Goal: Find specific page/section: Find specific page/section

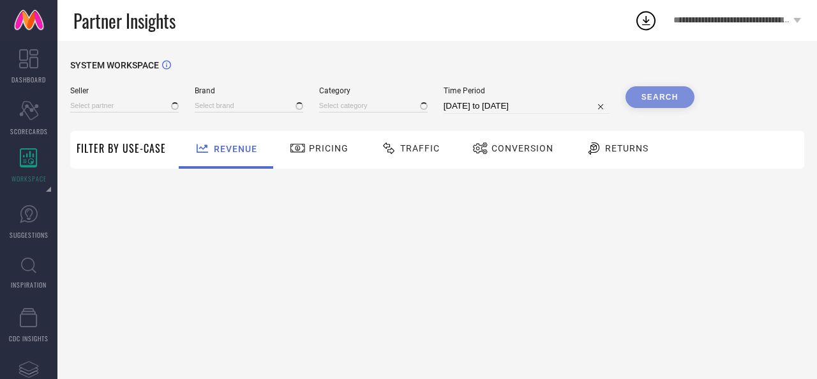
type input "All"
type input "1 STOP FASHION"
type input "All"
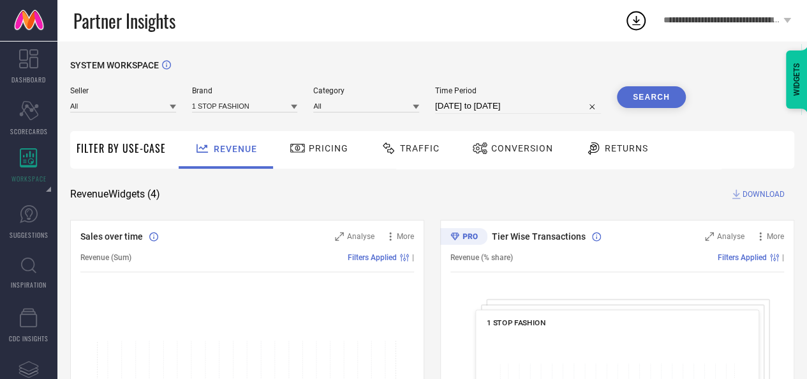
click at [172, 109] on icon at bounding box center [173, 106] width 6 height 6
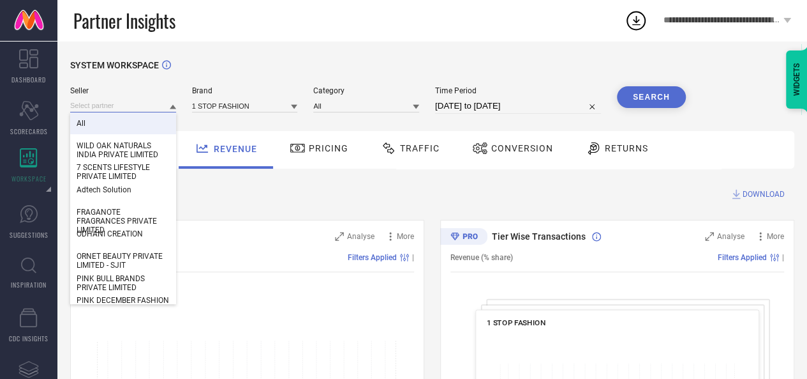
click at [88, 105] on input at bounding box center [123, 105] width 106 height 13
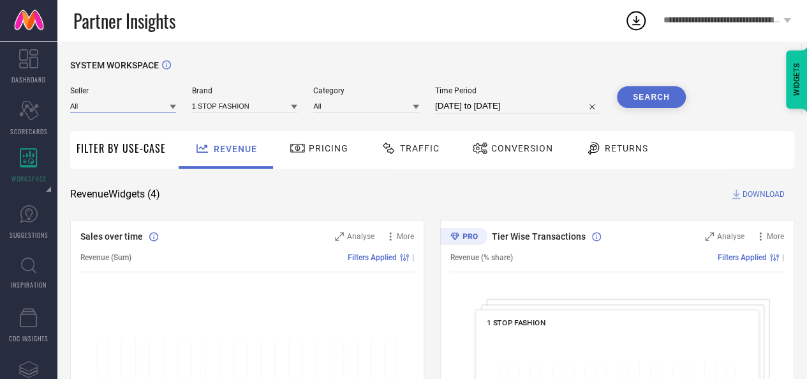
paste input "KAI JEWEL-maharashtra_PPMP_LTPH"
type input "[PERSON_NAME]"
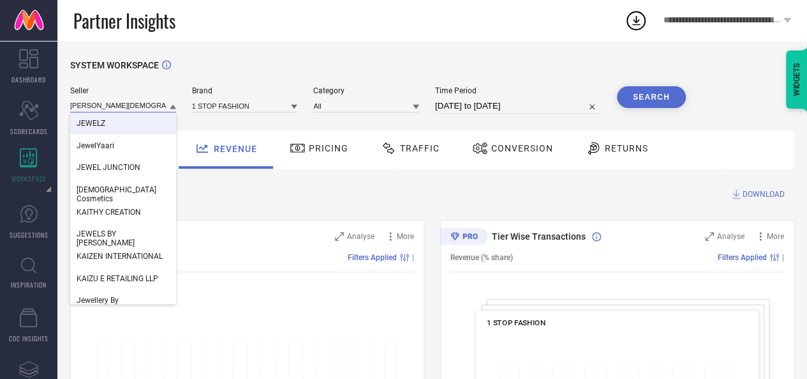
type input "kai jew"
click at [97, 105] on input "kai jew" at bounding box center [123, 105] width 106 height 13
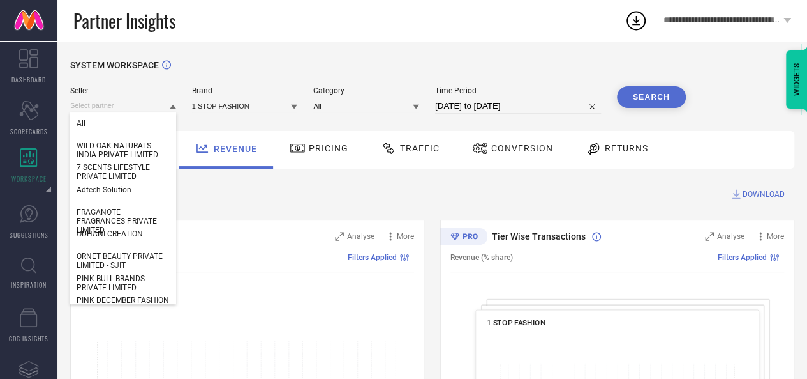
click at [101, 105] on input at bounding box center [123, 105] width 106 height 13
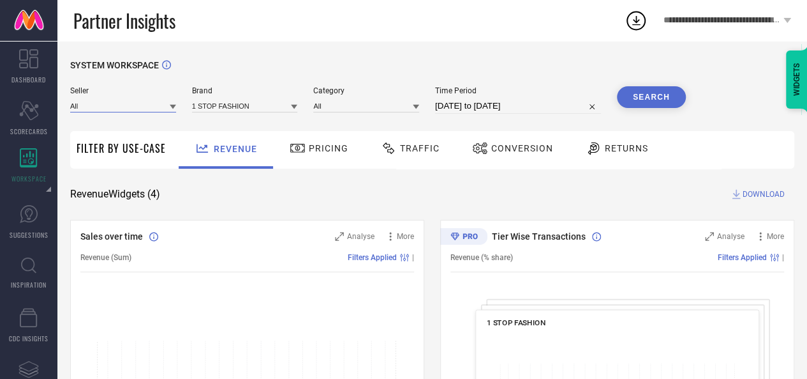
paste input "KAI JEWEL-maharashtra_PPMP_LTPH"
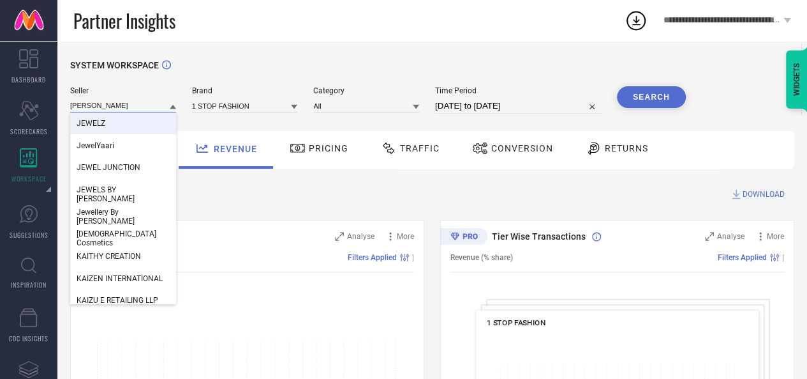
type input "[PERSON_NAME]"
click at [117, 104] on input "[PERSON_NAME]" at bounding box center [123, 105] width 106 height 13
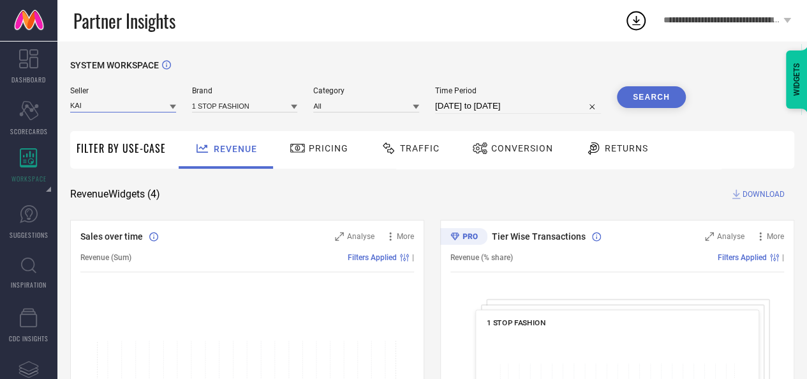
type input "KAI J"
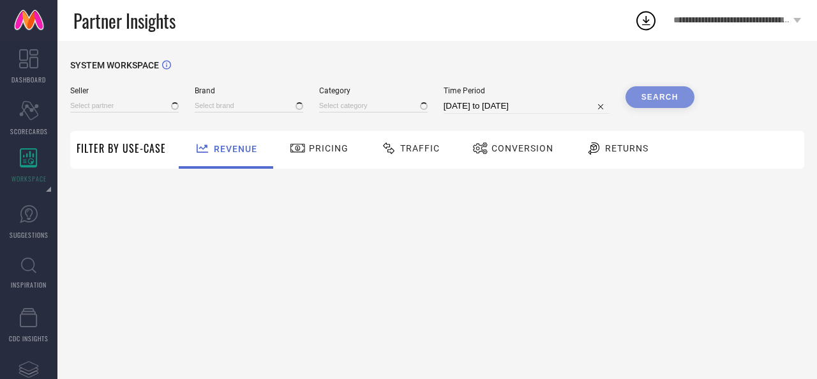
type input "All"
type input "1 STOP FASHION"
type input "All"
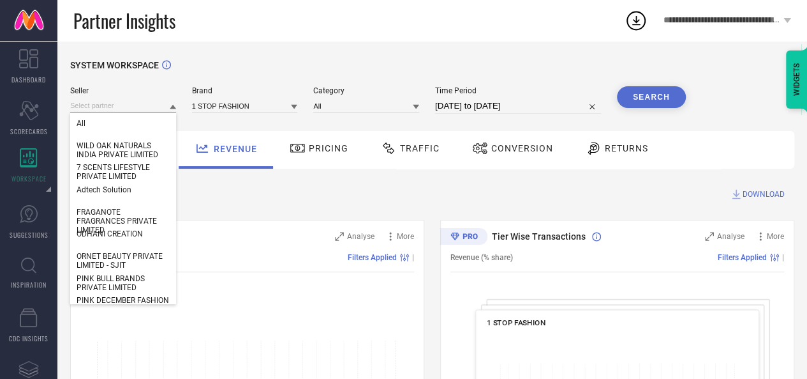
click at [87, 109] on input at bounding box center [123, 105] width 106 height 13
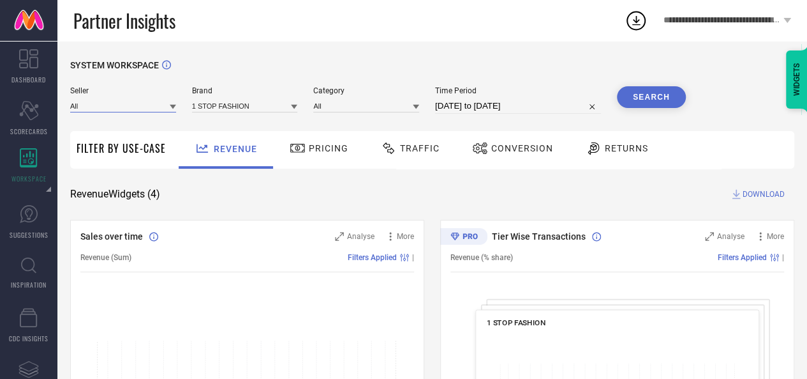
paste input "[PERSON_NAME]"
type input "[PERSON_NAME]"
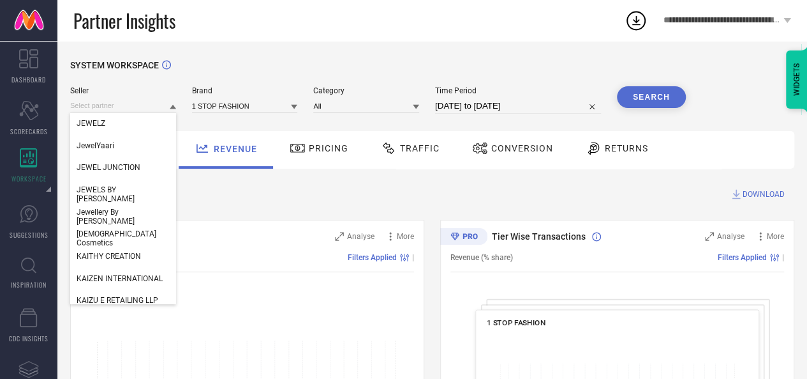
click at [223, 67] on div "SYSTEM WORKSPACE" at bounding box center [432, 73] width 724 height 26
